Goal: Task Accomplishment & Management: Use online tool/utility

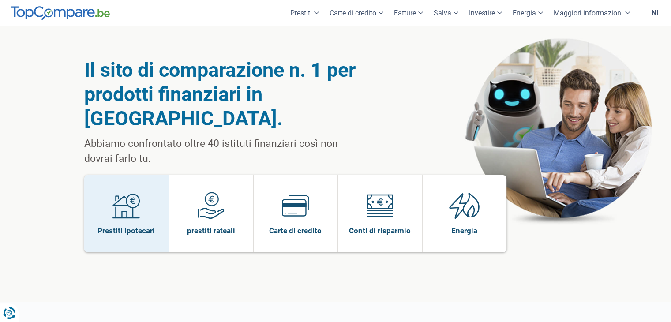
click at [122, 192] on img at bounding box center [125, 205] width 27 height 27
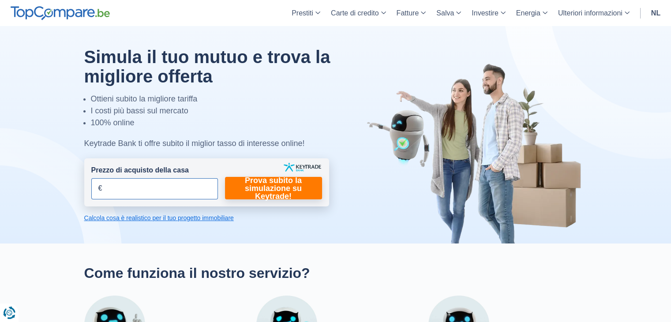
click at [142, 186] on input "Prezzo di acquisto della casa" at bounding box center [154, 188] width 127 height 21
type input "300.000"
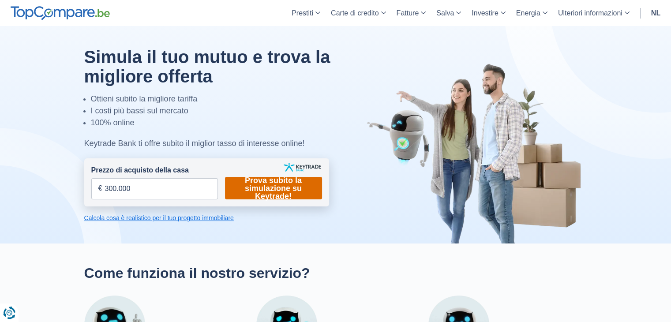
click at [284, 191] on font "Prova subito la simulazione su Keytrade!" at bounding box center [273, 188] width 57 height 25
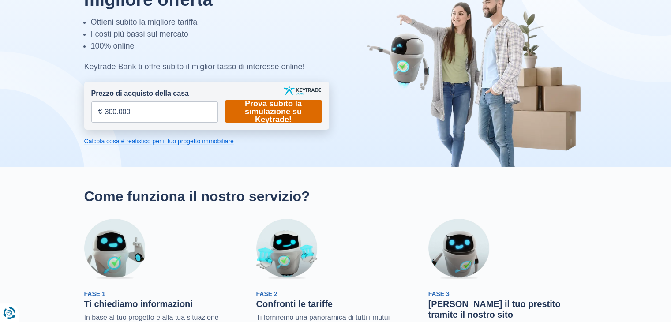
scroll to position [88, 0]
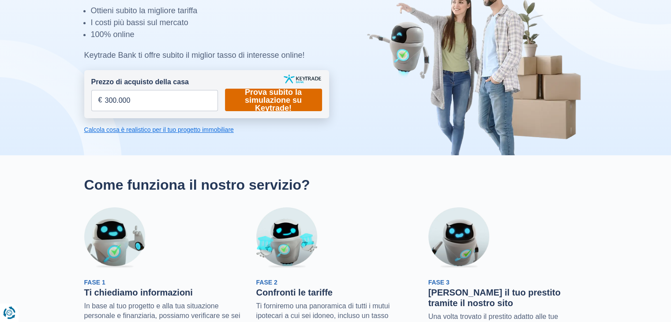
click at [277, 97] on font "Prova subito la simulazione su Keytrade!" at bounding box center [273, 100] width 57 height 25
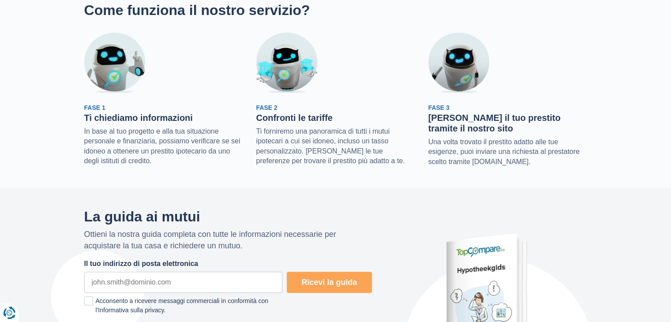
scroll to position [44, 0]
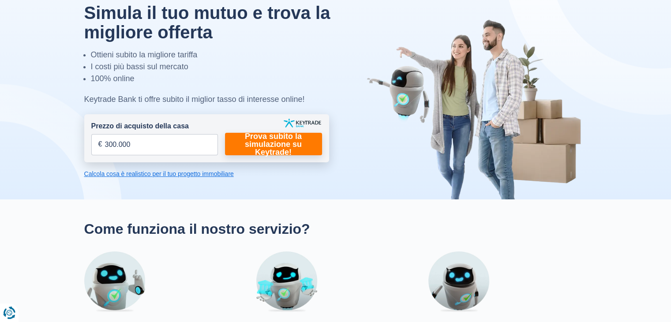
click at [171, 174] on font "Calcola cosa è realistico per il tuo progetto immobiliare" at bounding box center [159, 173] width 150 height 7
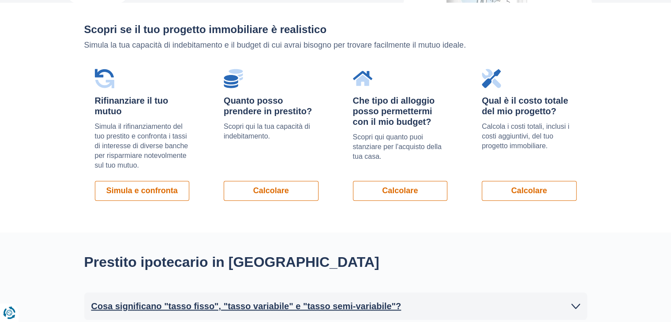
scroll to position [598, 0]
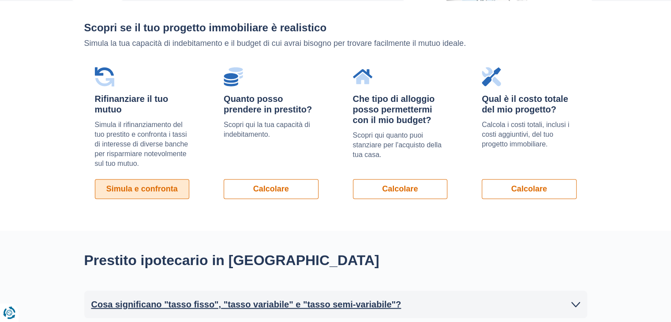
click at [146, 187] on font "Simula e confronta" at bounding box center [141, 188] width 71 height 9
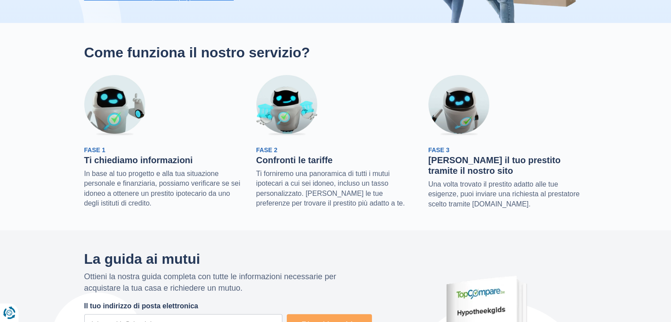
scroll to position [0, 0]
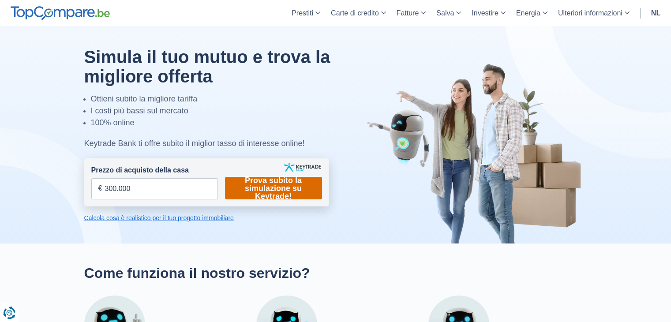
click at [272, 179] on font "Prova subito la simulazione su Keytrade!" at bounding box center [273, 188] width 57 height 25
click at [157, 221] on font "Calcola cosa è realistico per il tuo progetto immobiliare" at bounding box center [159, 217] width 150 height 7
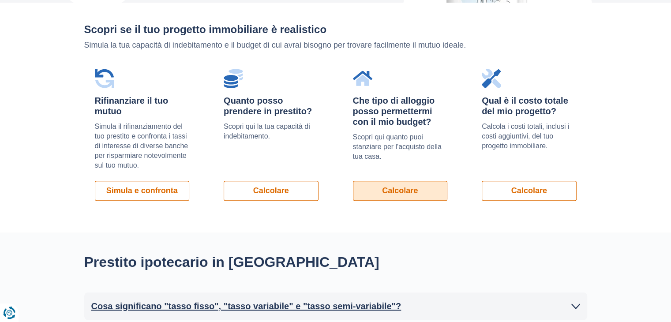
scroll to position [598, 0]
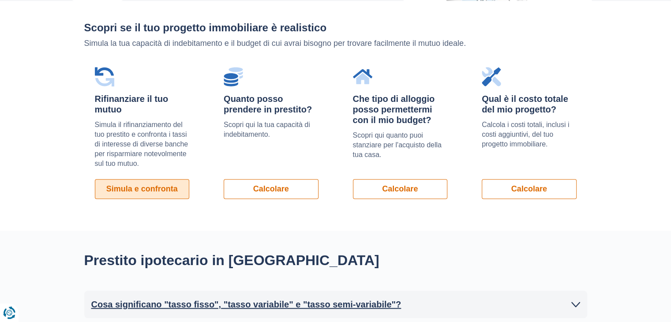
click at [150, 187] on font "Simula e confronta" at bounding box center [141, 188] width 71 height 9
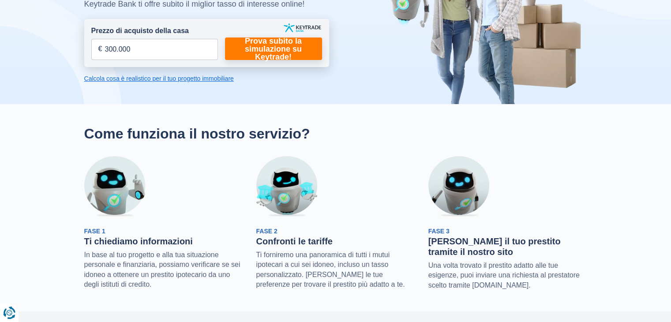
scroll to position [0, 0]
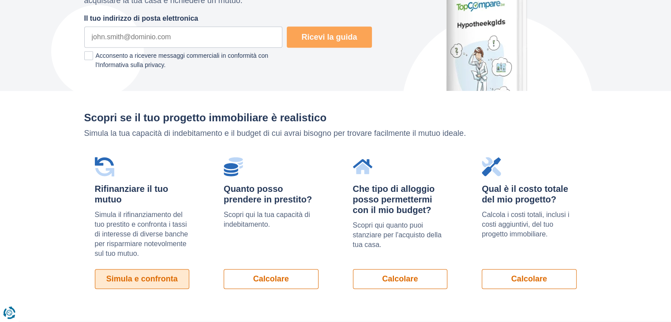
scroll to position [529, 0]
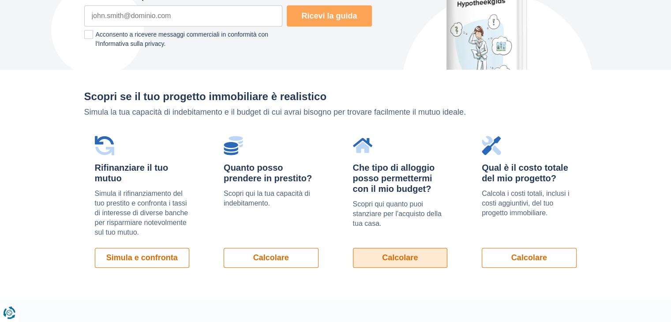
click at [404, 256] on font "Calcolare" at bounding box center [400, 257] width 36 height 9
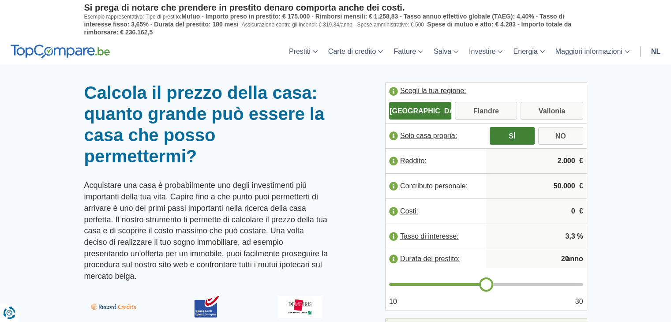
click at [515, 133] on input "SÌ" at bounding box center [512, 137] width 45 height 16
click at [557, 157] on input "2.000" at bounding box center [537, 161] width 94 height 24
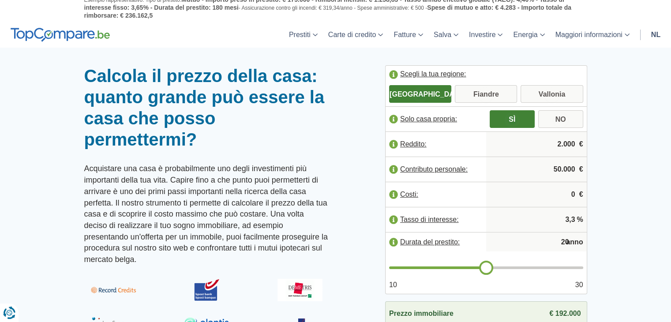
scroll to position [88, 0]
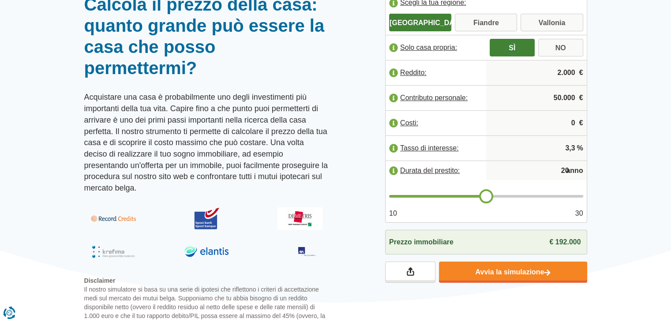
click at [562, 168] on input "20" at bounding box center [537, 171] width 94 height 18
type input "21"
type input "22"
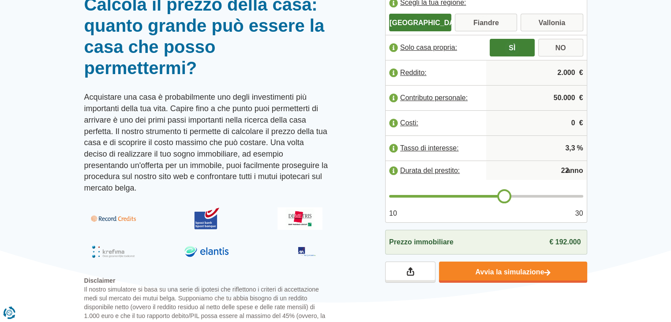
type input "23"
type input "24"
type input "25"
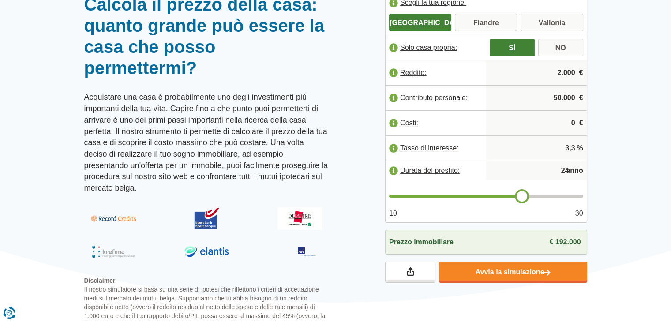
type input "25"
type input "26"
type input "27"
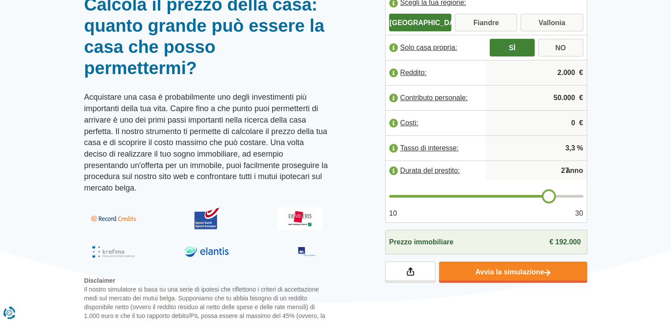
type input "28"
drag, startPoint x: 488, startPoint y: 194, endPoint x: 560, endPoint y: 194, distance: 71.9
type input "28"
click at [560, 195] on input "range" at bounding box center [486, 196] width 194 height 3
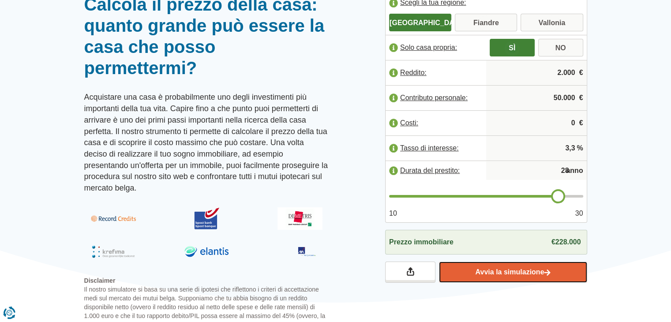
drag, startPoint x: 524, startPoint y: 268, endPoint x: 516, endPoint y: 260, distance: 10.9
click at [524, 268] on font "Avvia la simulazione" at bounding box center [509, 271] width 69 height 7
